Goal: Task Accomplishment & Management: Complete application form

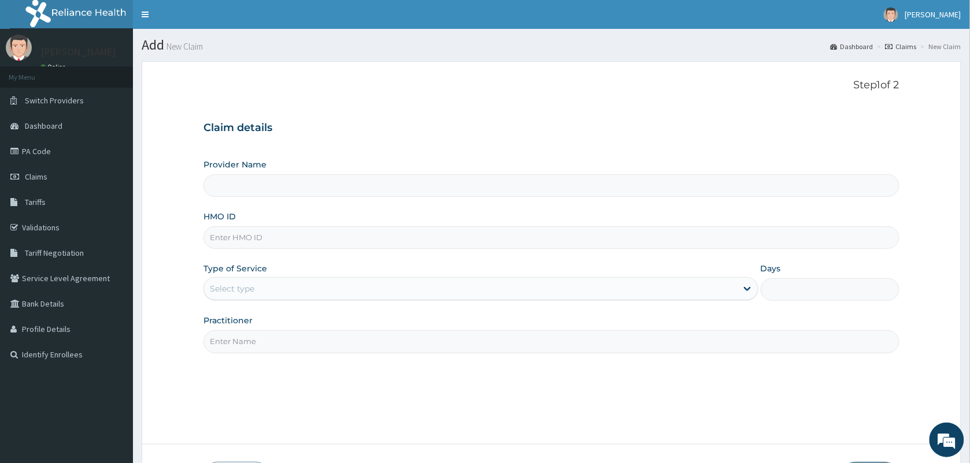
type input "VISION PLANET EYE CARE"
type input "RIS/10019/A"
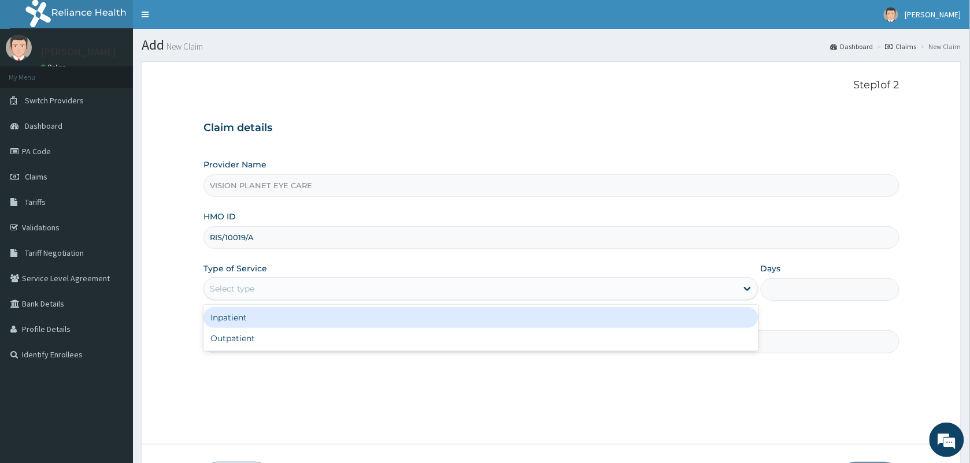
click at [214, 339] on div "Outpatient" at bounding box center [480, 338] width 555 height 21
type input "1"
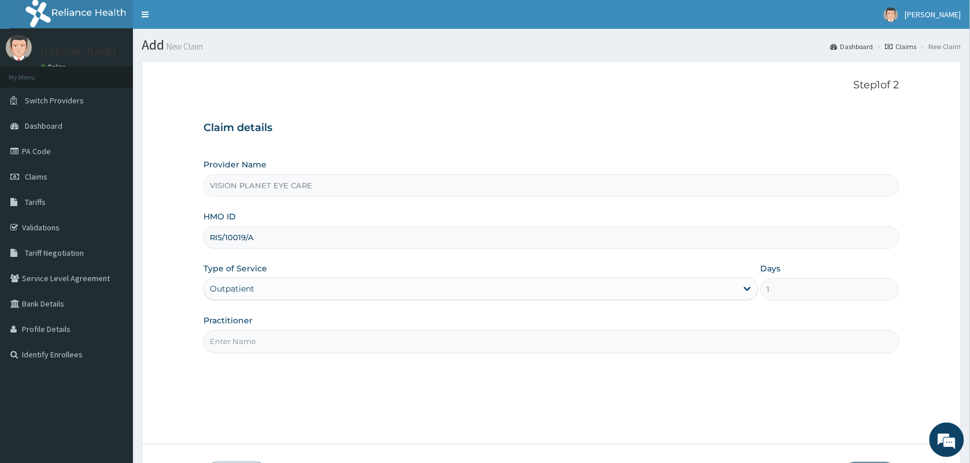
click at [218, 339] on input "Practitioner" at bounding box center [551, 342] width 696 height 23
type input "DR NDIDI="
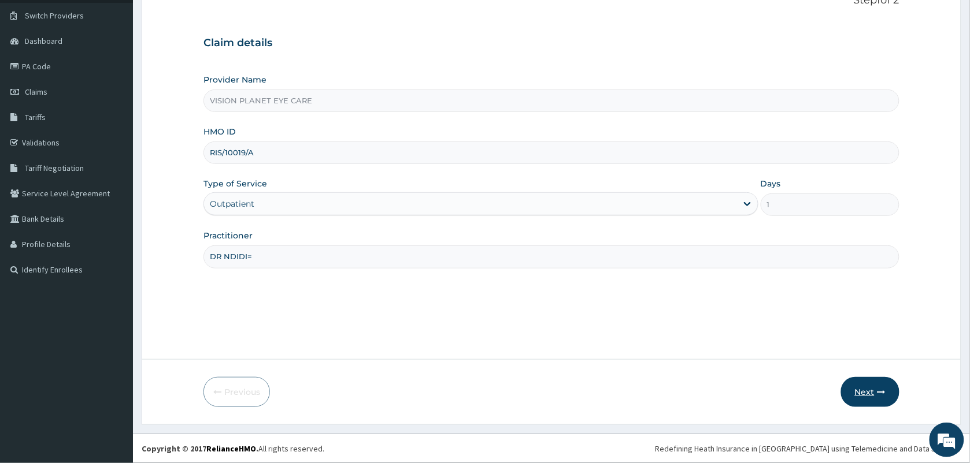
click at [876, 388] on button "Next" at bounding box center [870, 392] width 58 height 30
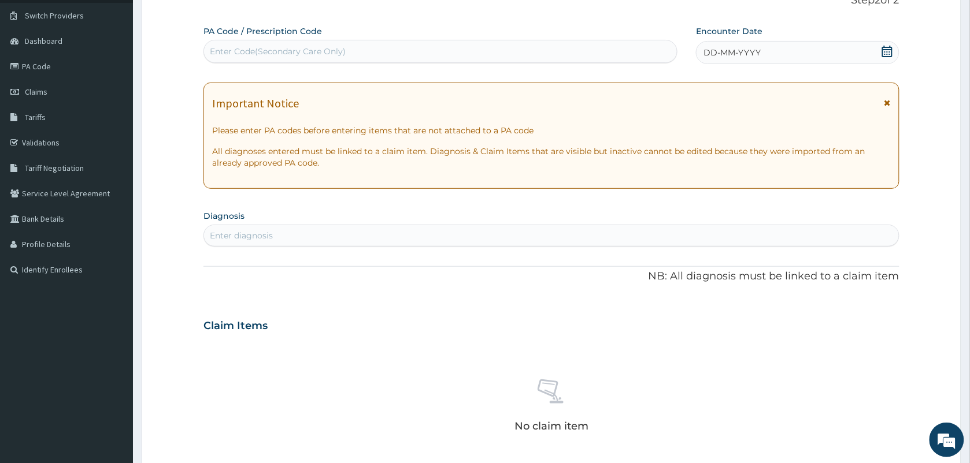
click at [740, 55] on span "DD-MM-YYYY" at bounding box center [731, 53] width 57 height 12
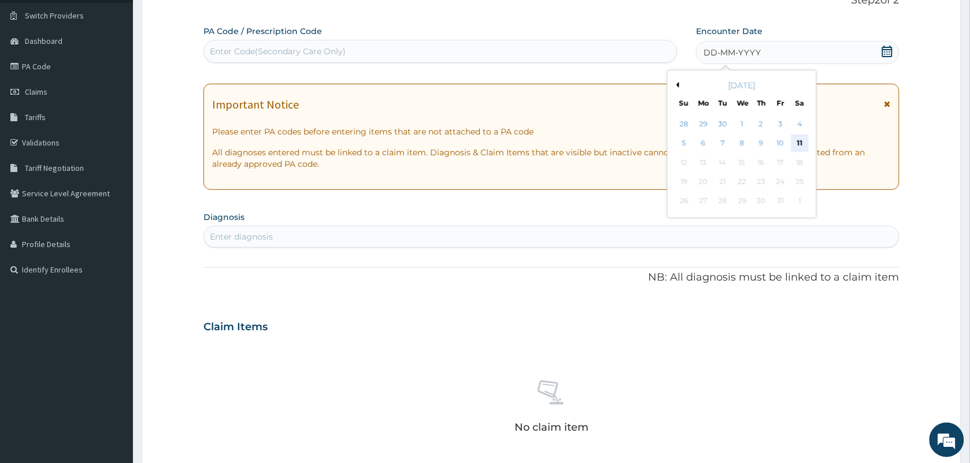
click at [800, 143] on div "11" at bounding box center [799, 143] width 17 height 17
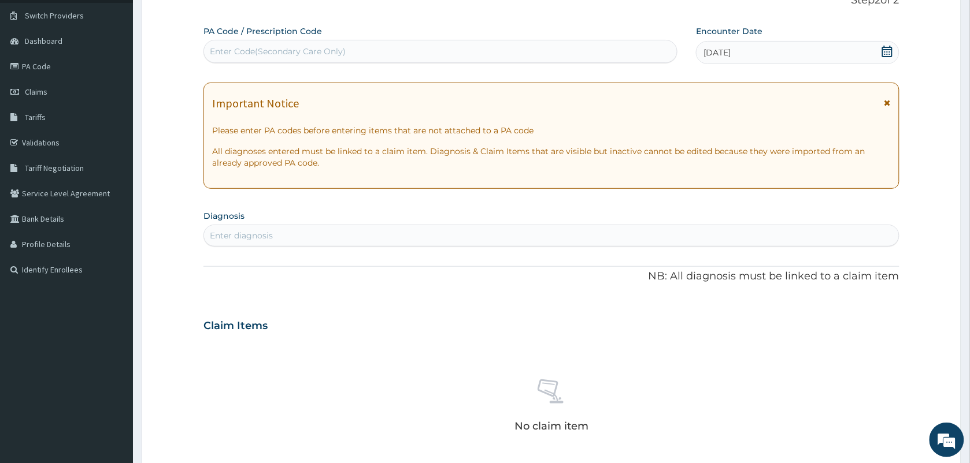
paste input "PA/1747F6"
type input "PA/1747F6"
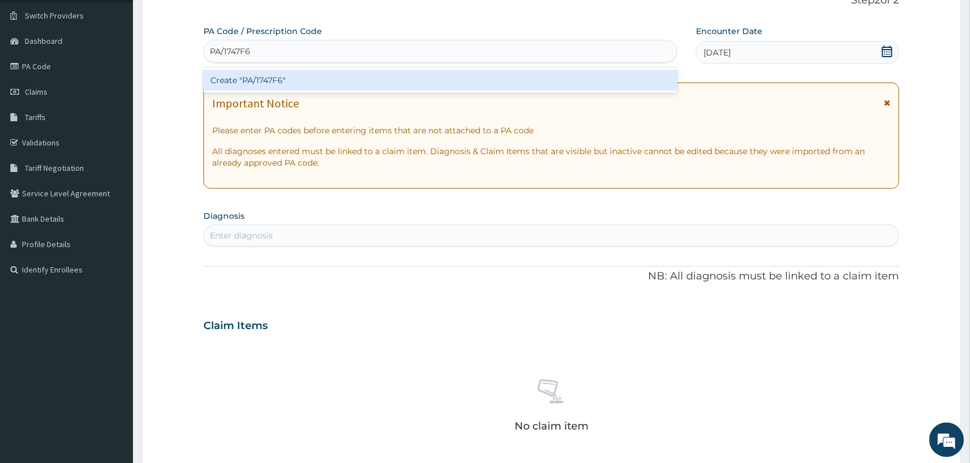
click at [270, 79] on div "Create "PA/1747F6"" at bounding box center [440, 80] width 474 height 21
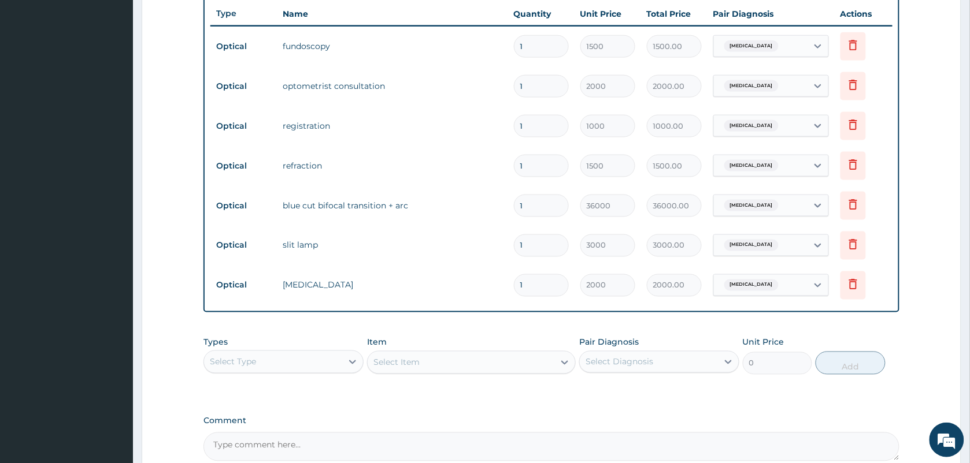
scroll to position [553, 0]
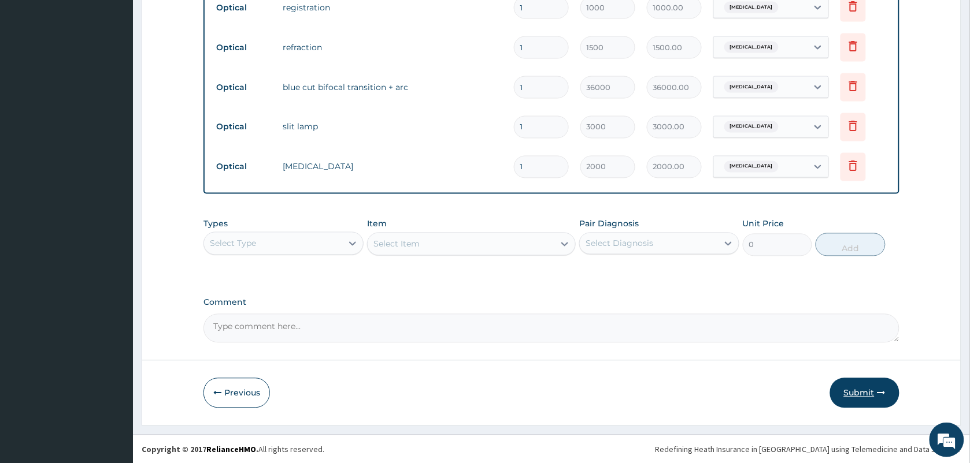
click at [854, 394] on button "Submit" at bounding box center [864, 394] width 69 height 30
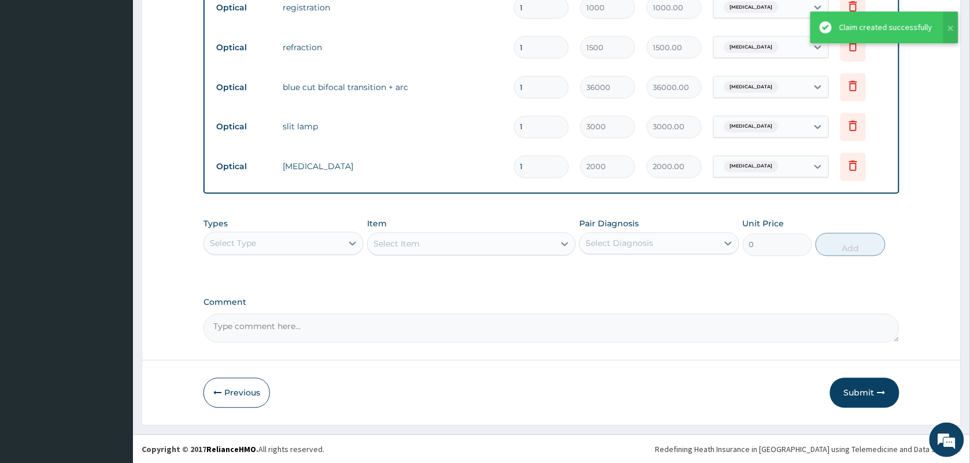
click at [878, 24] on div "Claim created successfully" at bounding box center [885, 27] width 93 height 12
